Goal: Information Seeking & Learning: Check status

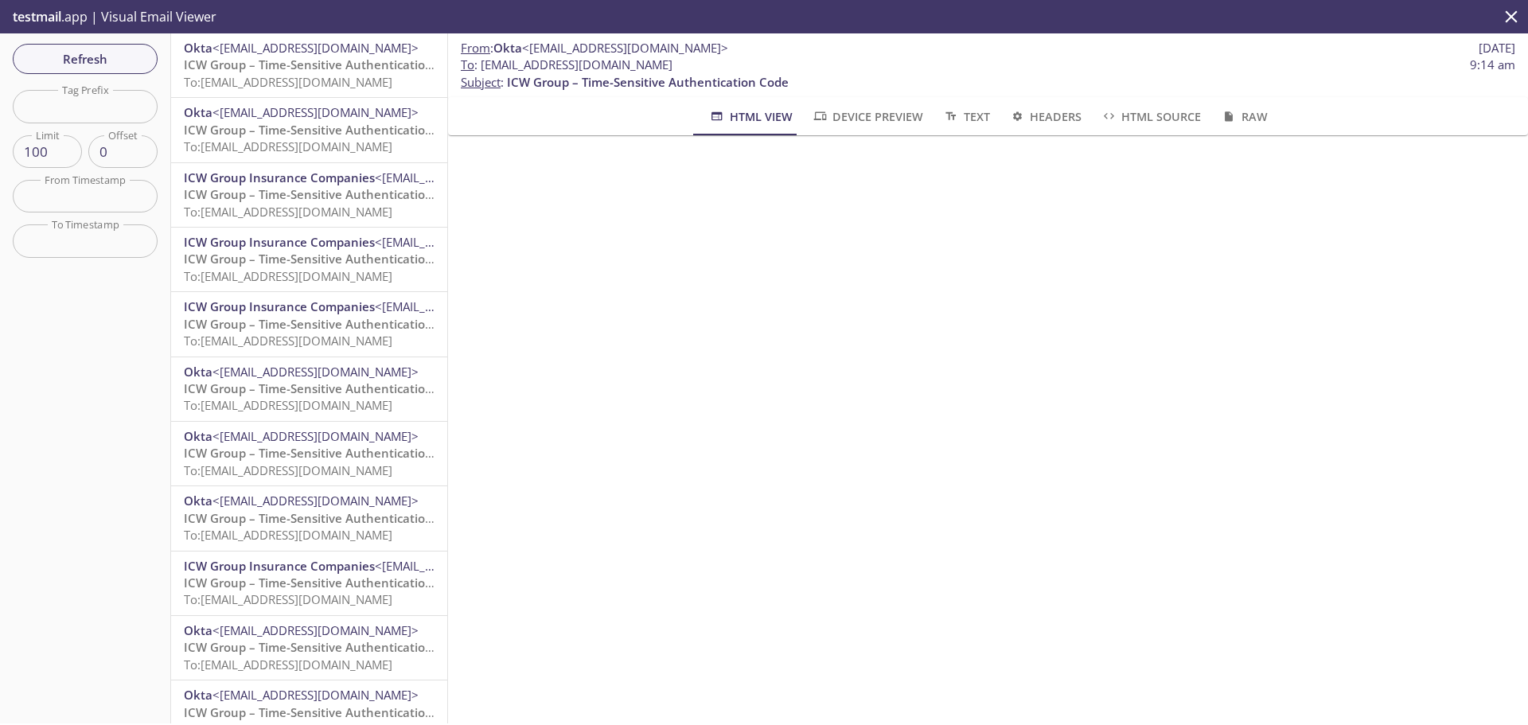
click at [274, 69] on span "ICW Group – Time-Sensitive Authentication Code" at bounding box center [325, 65] width 282 height 16
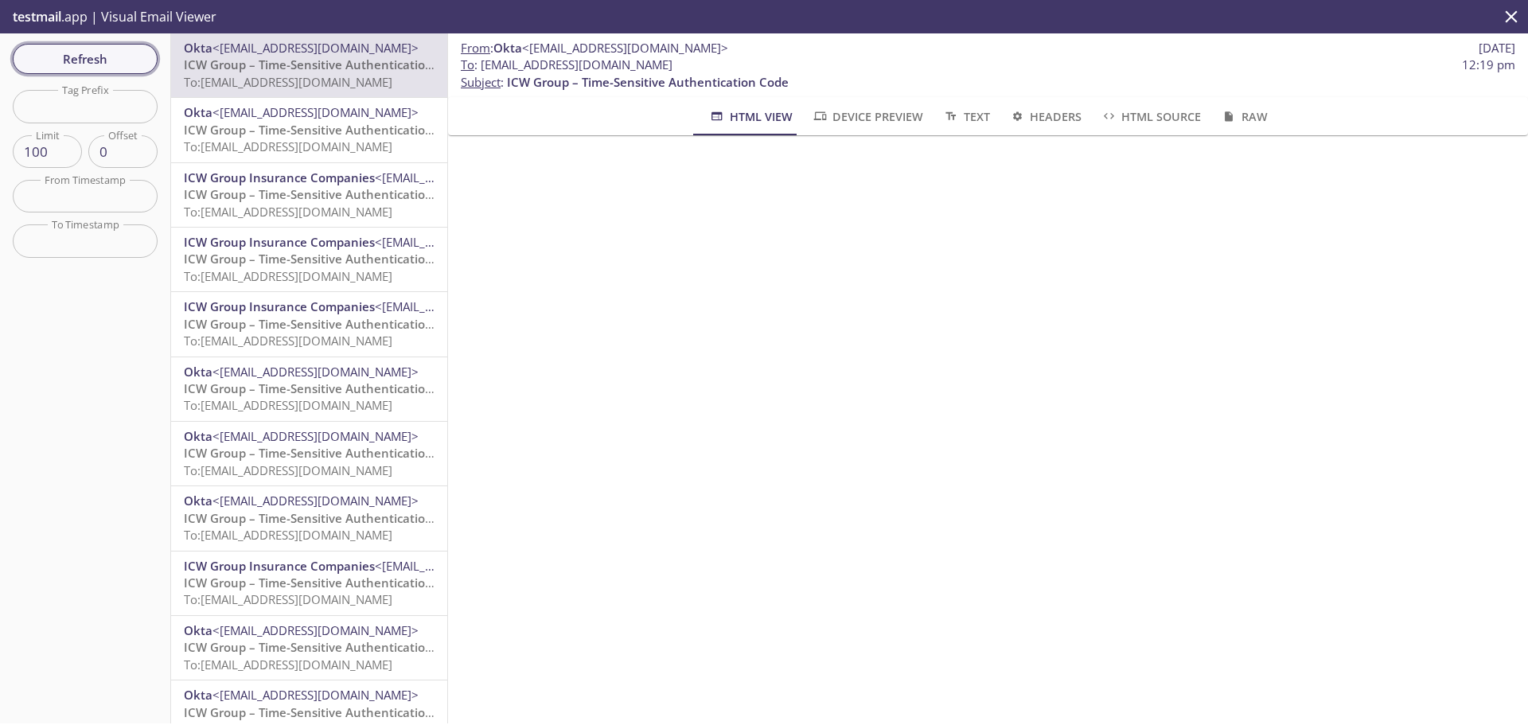
click at [104, 58] on span "Refresh" at bounding box center [84, 59] width 119 height 21
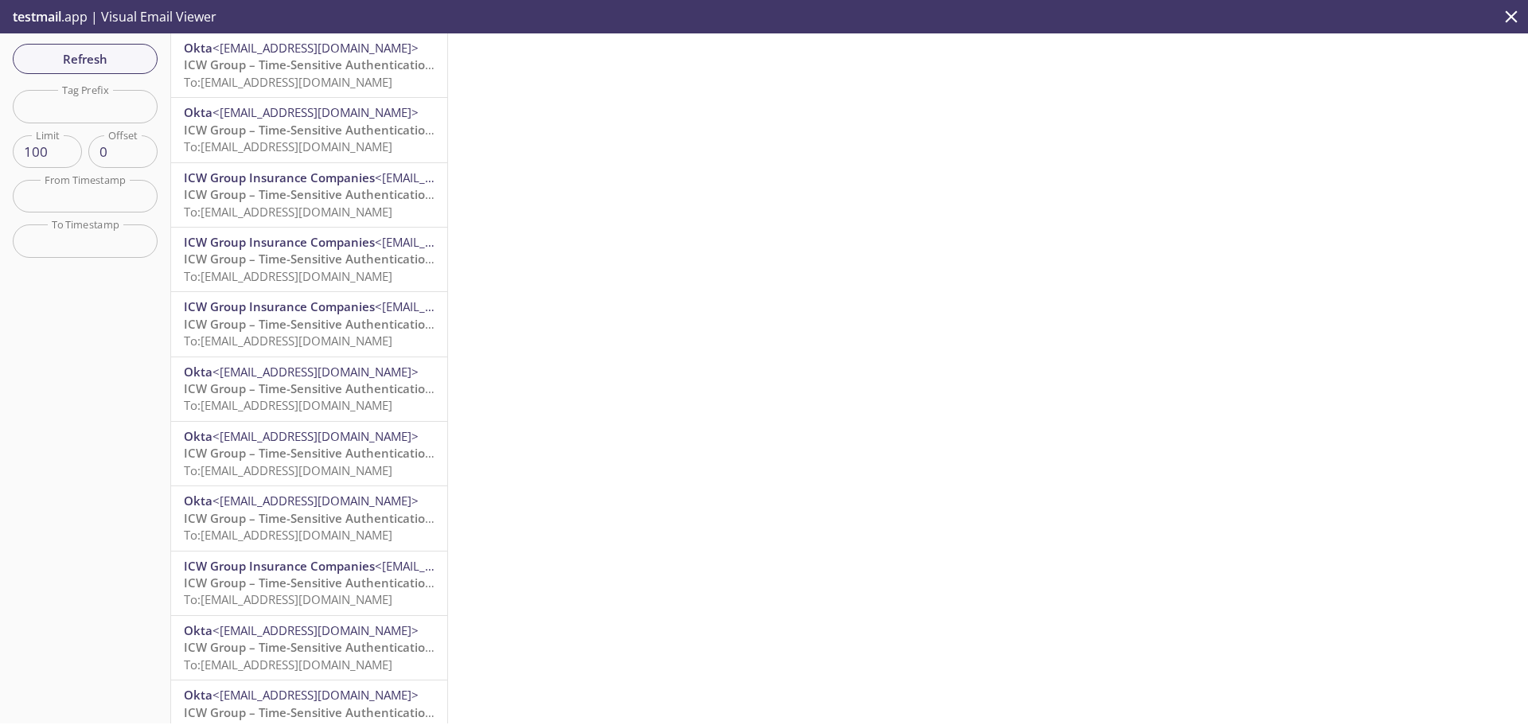
click at [318, 86] on span "To: [EMAIL_ADDRESS][DOMAIN_NAME]" at bounding box center [288, 82] width 209 height 16
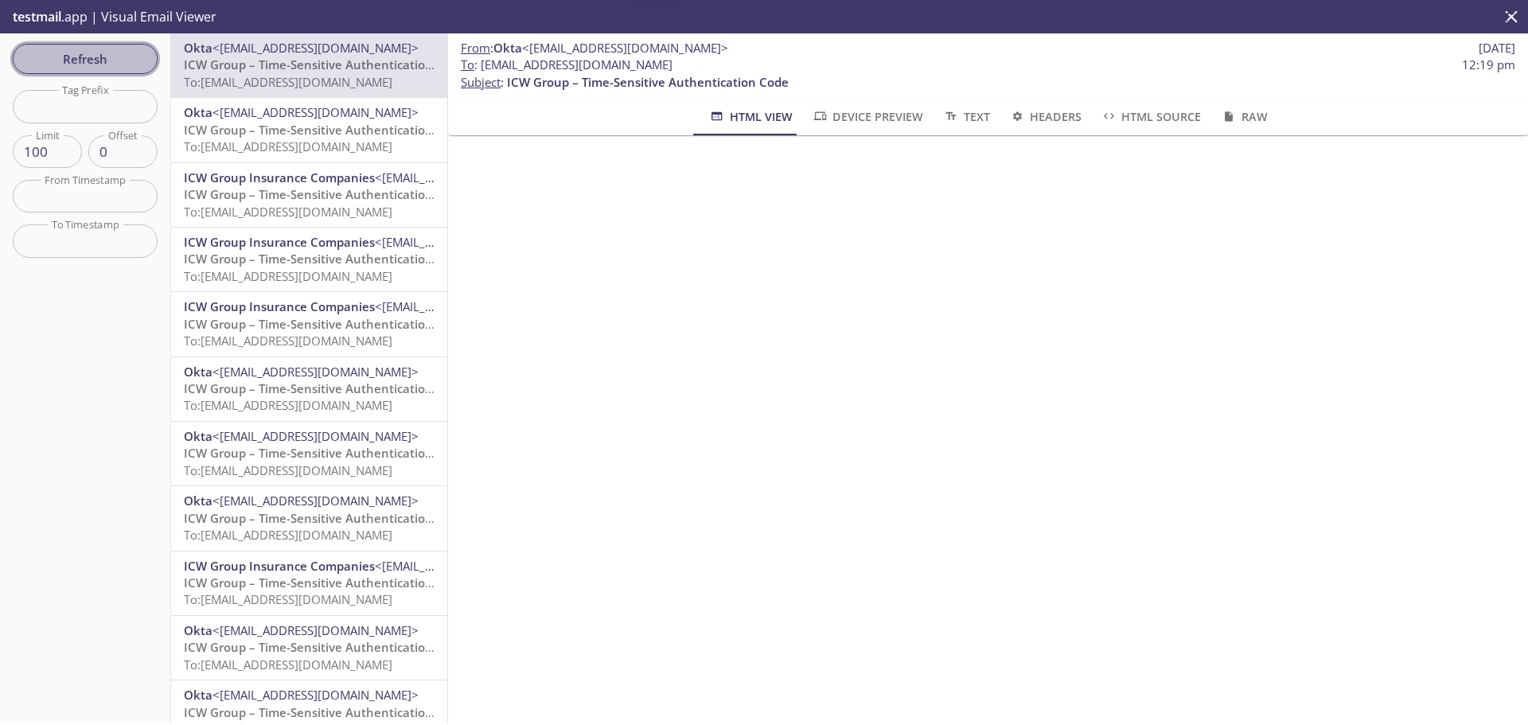
click at [98, 59] on span "Refresh" at bounding box center [84, 59] width 119 height 21
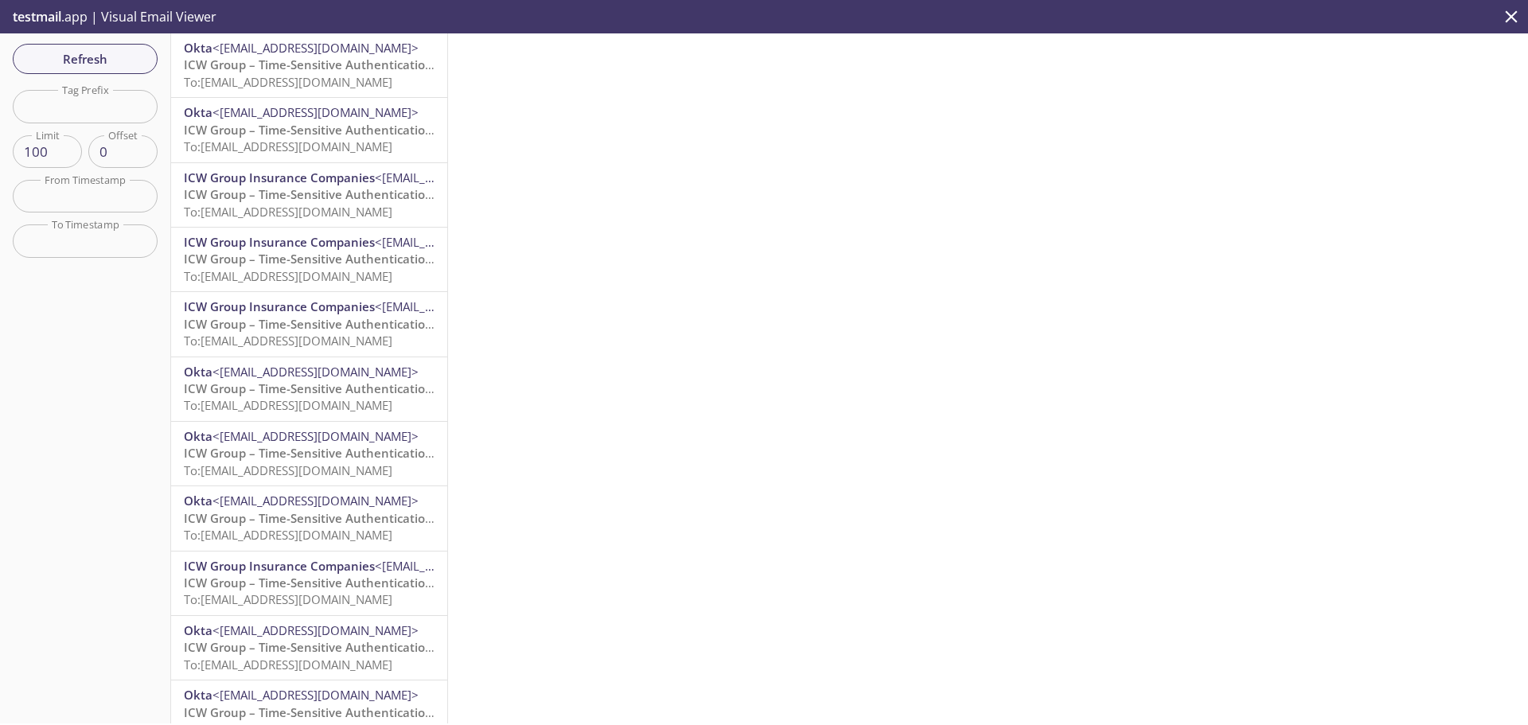
click at [1512, 18] on icon "close" at bounding box center [1512, 16] width 12 height 12
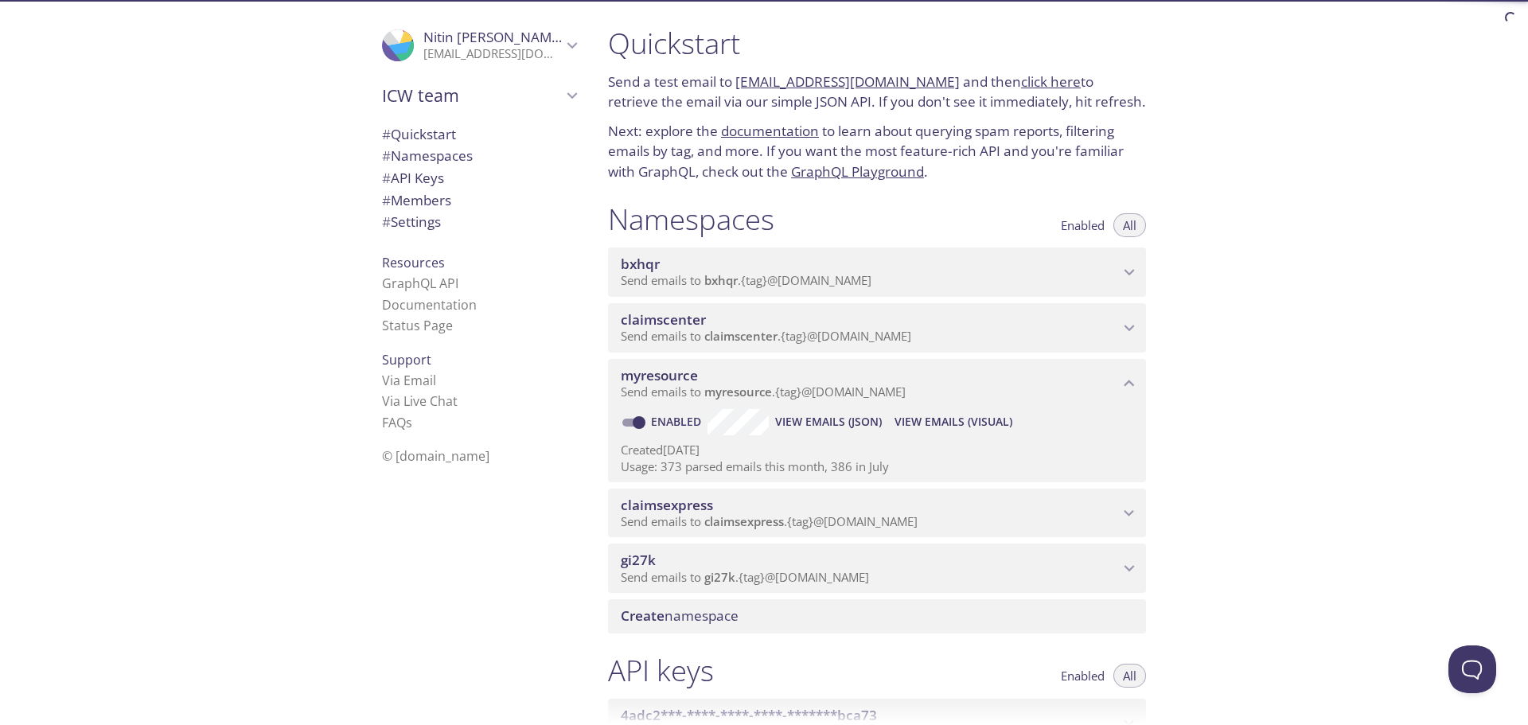
click at [747, 334] on span "claimscenter" at bounding box center [740, 336] width 73 height 16
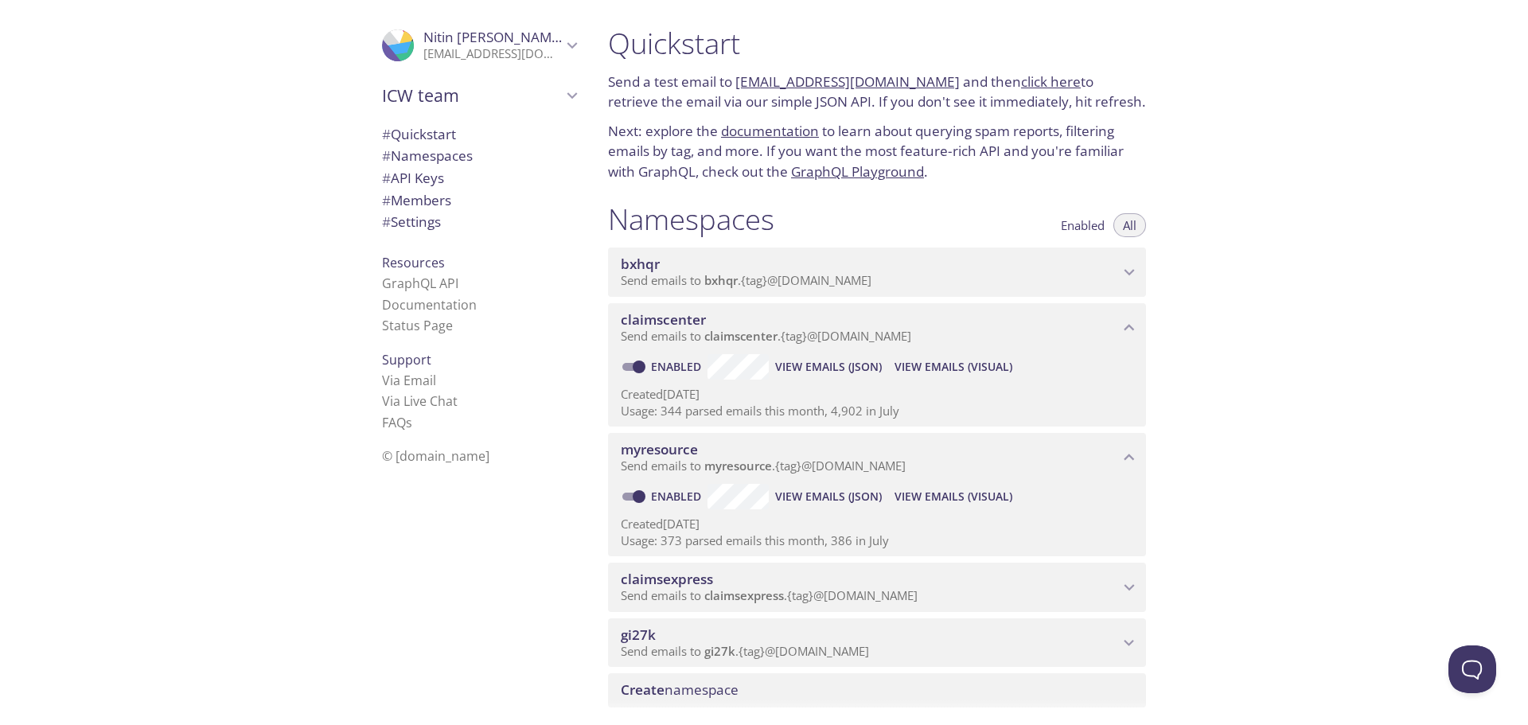
click at [977, 367] on span "View Emails (Visual)" at bounding box center [954, 366] width 118 height 19
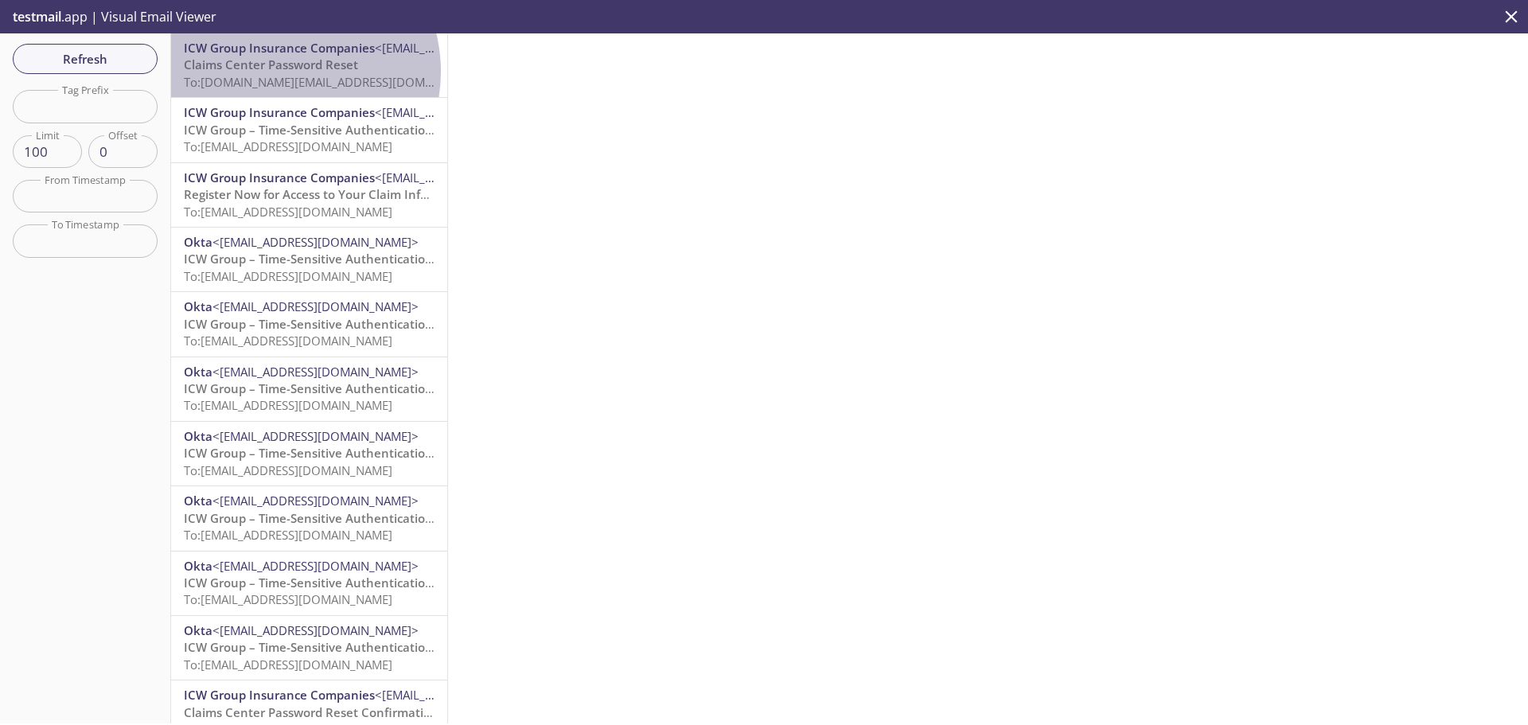
click at [279, 72] on span "Claims Center Password Reset" at bounding box center [271, 65] width 174 height 16
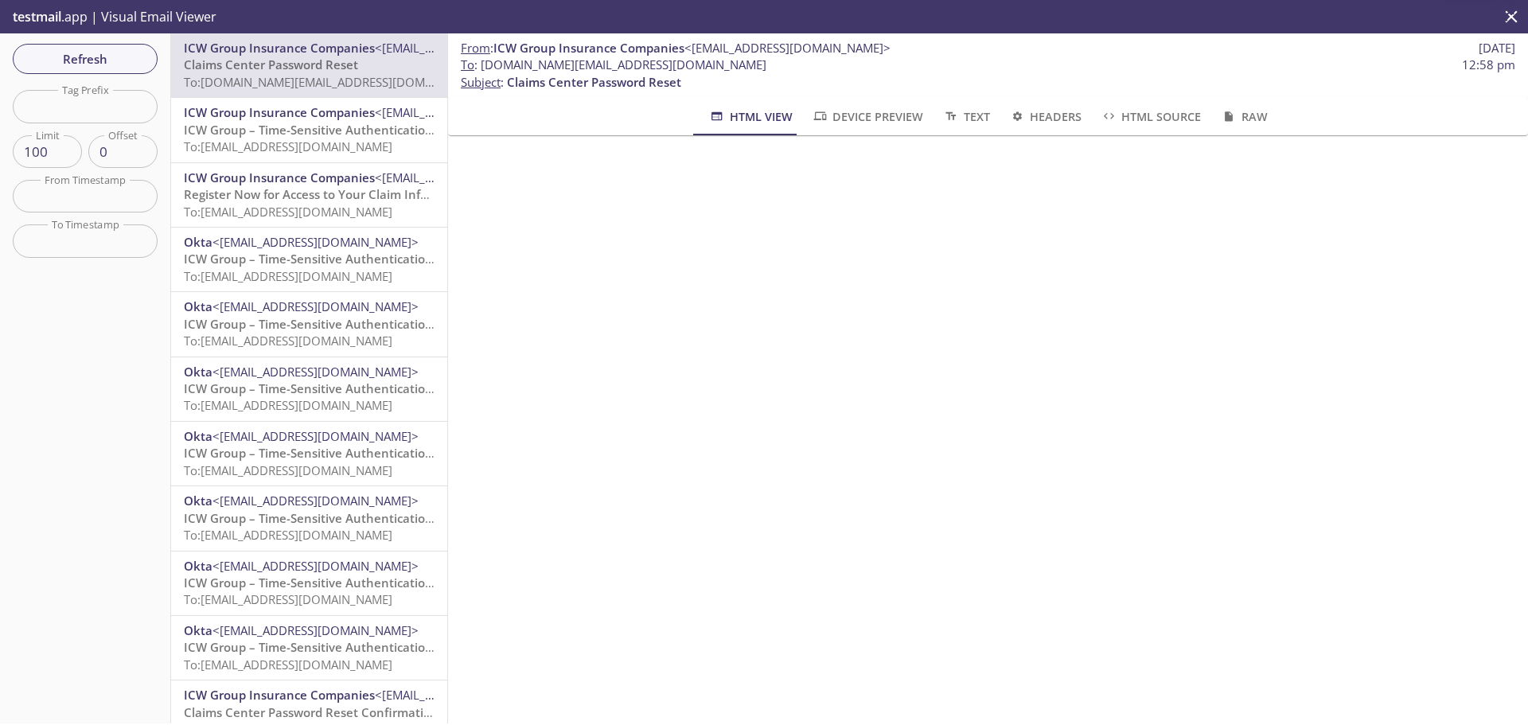
click at [325, 151] on span "To: [EMAIL_ADDRESS][DOMAIN_NAME]" at bounding box center [288, 147] width 209 height 16
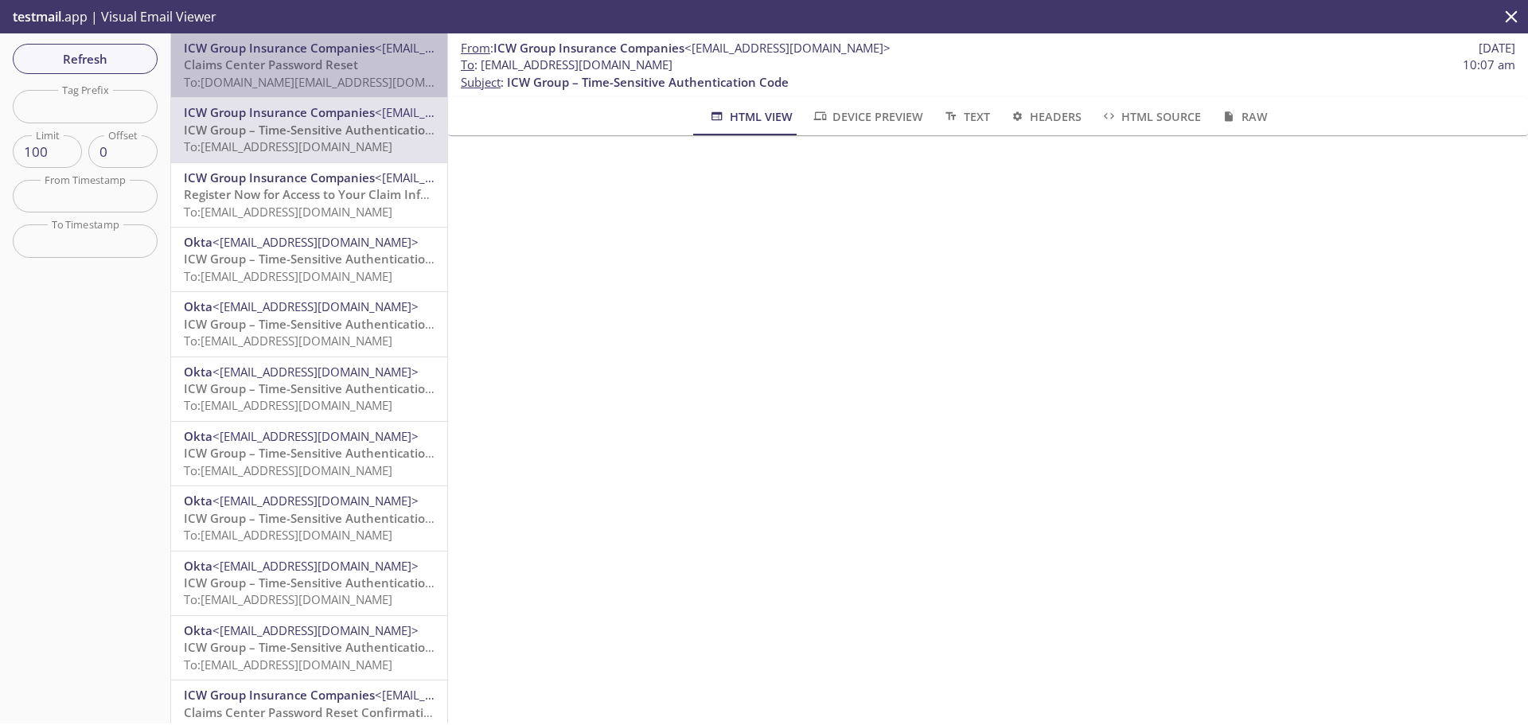
click at [326, 87] on span "To: [DOMAIN_NAME][EMAIL_ADDRESS][DOMAIN_NAME]" at bounding box center [335, 82] width 302 height 16
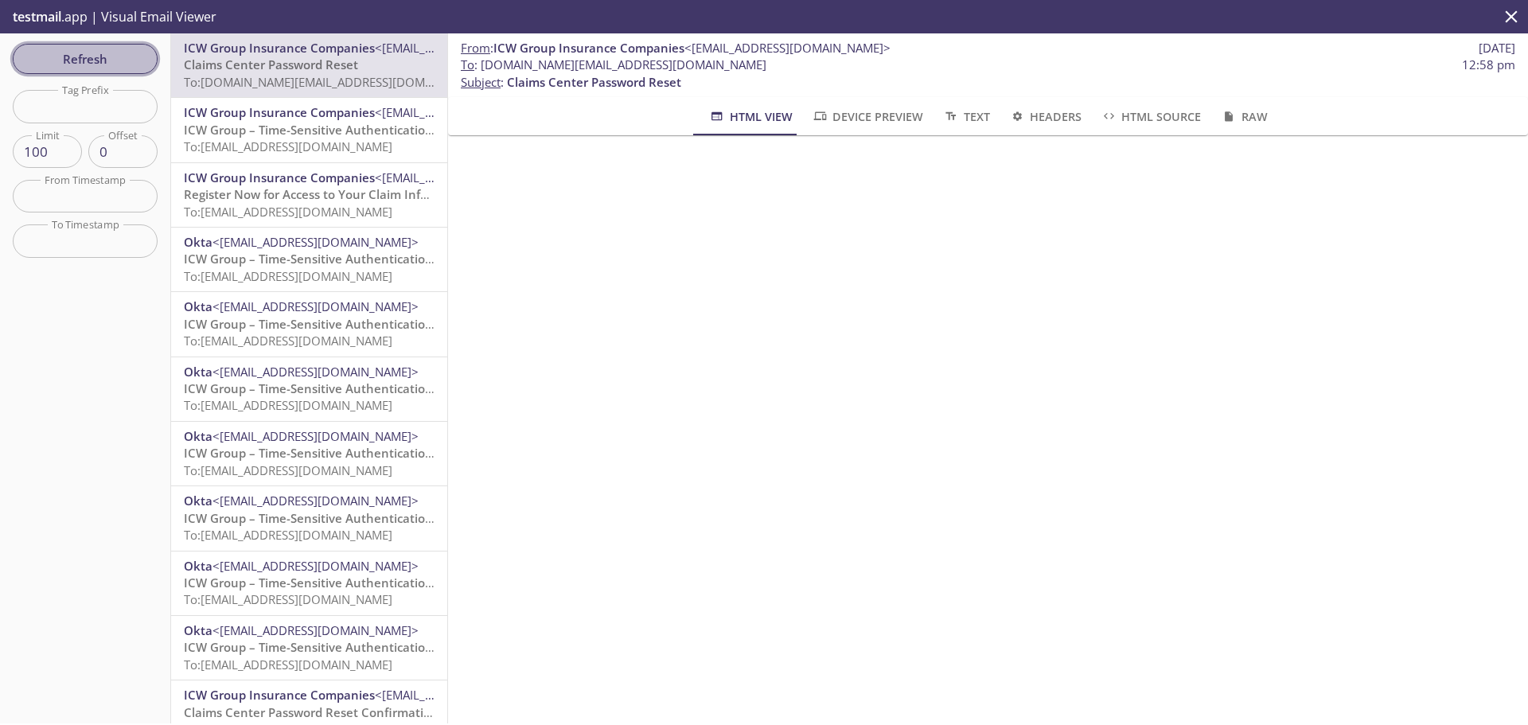
click at [139, 53] on span "Refresh" at bounding box center [84, 59] width 119 height 21
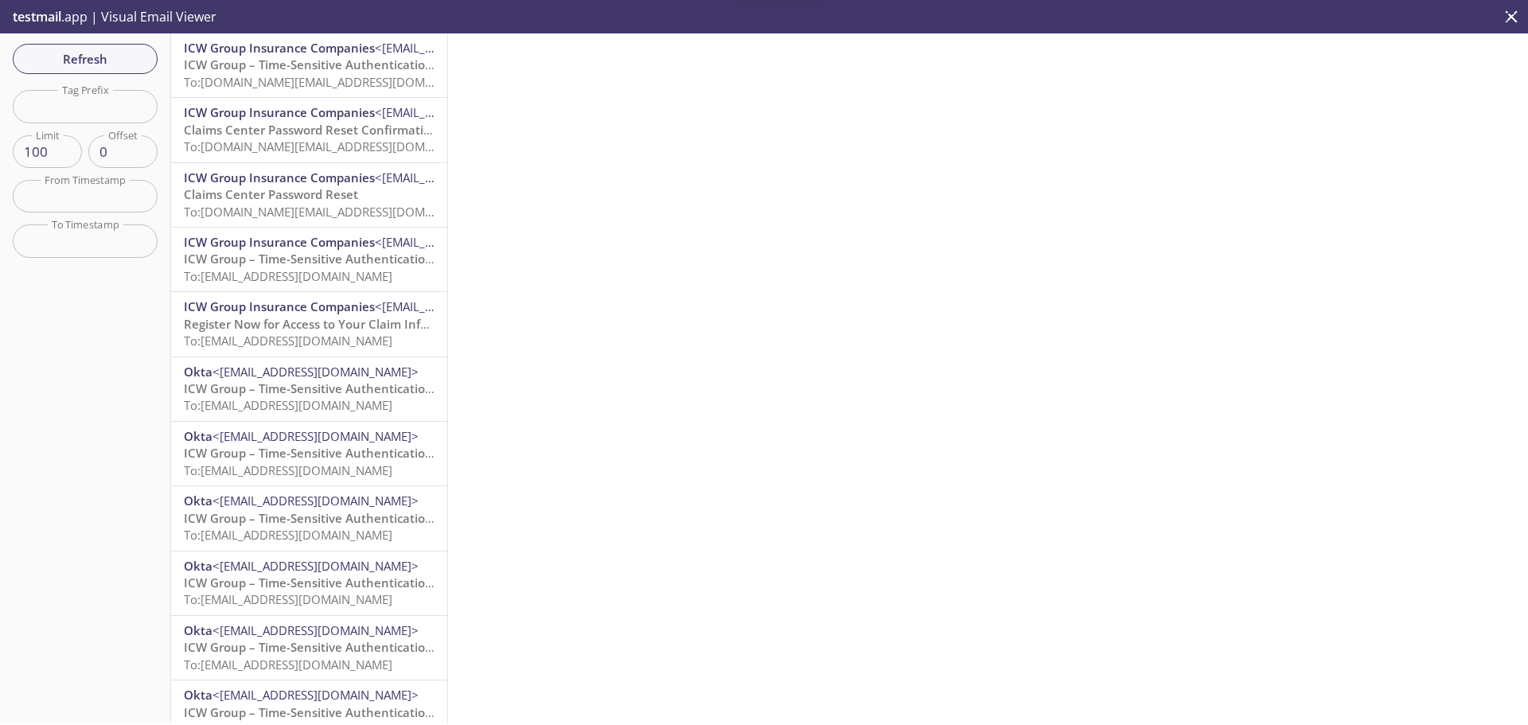
click at [307, 74] on span "To: [DOMAIN_NAME][EMAIL_ADDRESS][DOMAIN_NAME]" at bounding box center [335, 82] width 302 height 16
